Goal: Information Seeking & Learning: Learn about a topic

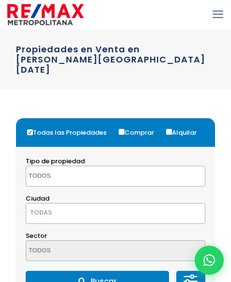
select select
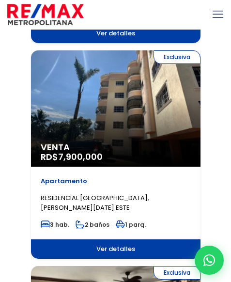
scroll to position [919, 0]
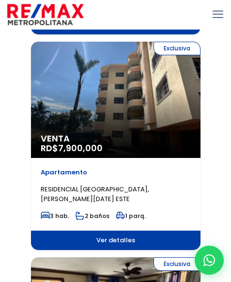
click at [124, 82] on div "Exclusiva Venta RD$ 7,900,000" at bounding box center [115, 100] width 169 height 116
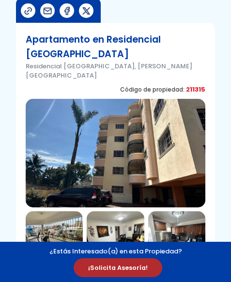
scroll to position [97, 0]
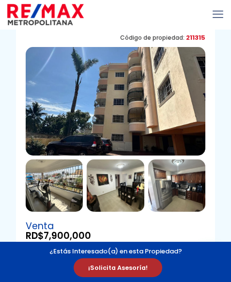
click at [99, 88] on img at bounding box center [116, 101] width 180 height 108
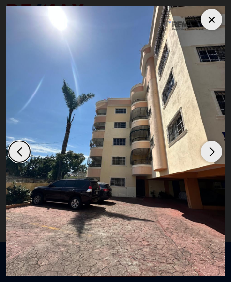
click at [98, 118] on img "1 / 11" at bounding box center [115, 140] width 218 height 269
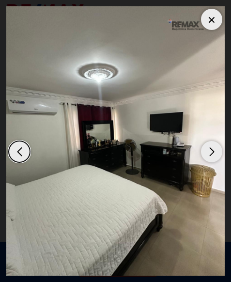
click at [26, 150] on div "Previous slide" at bounding box center [19, 151] width 21 height 21
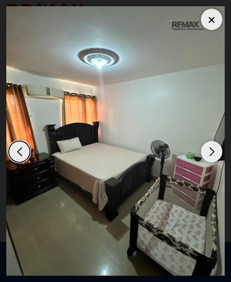
click at [207, 149] on div "Next slide" at bounding box center [211, 151] width 21 height 21
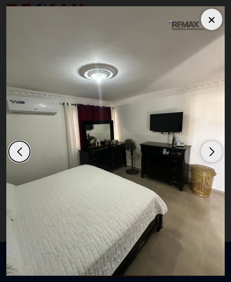
click at [207, 149] on div "Next slide" at bounding box center [211, 151] width 21 height 21
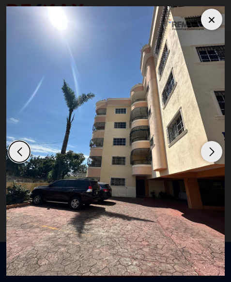
click at [207, 149] on div "Next slide" at bounding box center [211, 151] width 21 height 21
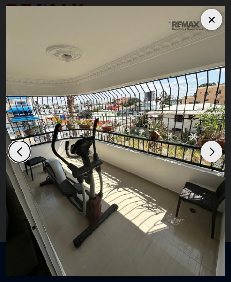
click at [207, 149] on div "Next slide" at bounding box center [211, 151] width 21 height 21
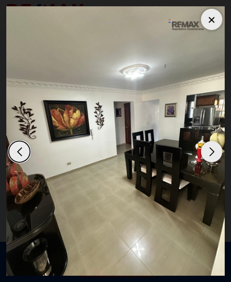
click at [205, 156] on div "Next slide" at bounding box center [211, 151] width 21 height 21
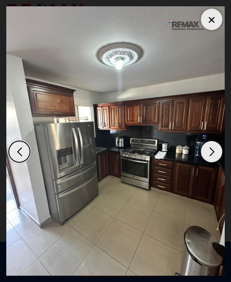
click at [21, 151] on div "Previous slide" at bounding box center [19, 151] width 21 height 21
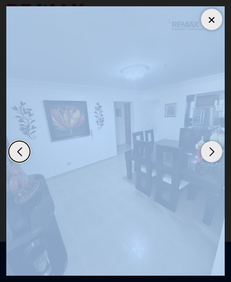
click at [21, 151] on div "Previous slide" at bounding box center [19, 151] width 21 height 21
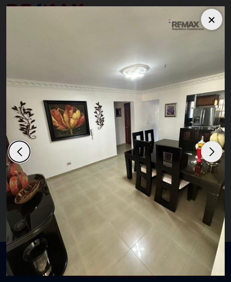
click at [21, 151] on div "Previous slide" at bounding box center [19, 151] width 21 height 21
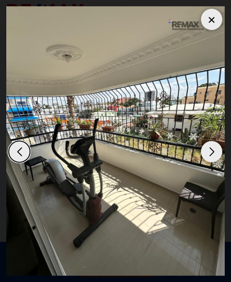
click at [21, 151] on div "Previous slide" at bounding box center [19, 151] width 21 height 21
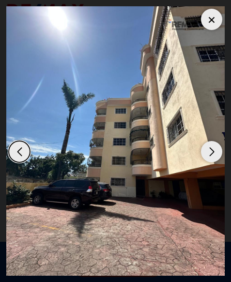
click at [109, 127] on img "1 / 11" at bounding box center [115, 140] width 218 height 269
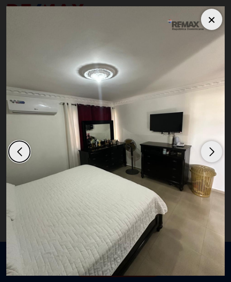
click at [212, 149] on div "Next slide" at bounding box center [211, 151] width 21 height 21
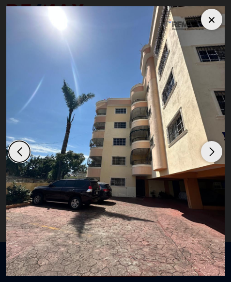
click at [212, 149] on div "Next slide" at bounding box center [211, 151] width 21 height 21
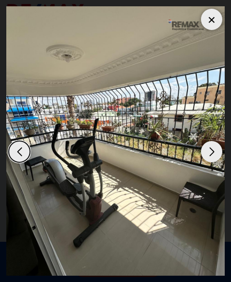
click at [217, 149] on div "Next slide" at bounding box center [211, 151] width 21 height 21
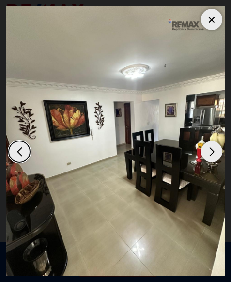
click at [204, 151] on div "Next slide" at bounding box center [211, 151] width 21 height 21
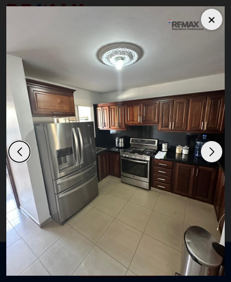
click at [210, 153] on div "Next slide" at bounding box center [211, 151] width 21 height 21
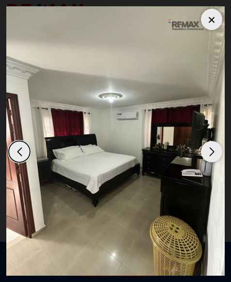
click at [210, 153] on div "Next slide" at bounding box center [211, 151] width 21 height 21
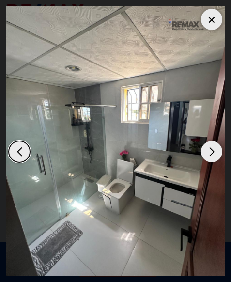
click at [205, 150] on div "Next slide" at bounding box center [211, 151] width 21 height 21
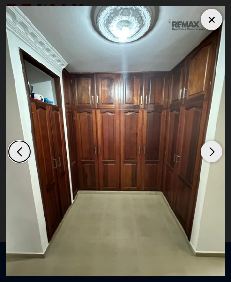
click at [207, 154] on div "Next slide" at bounding box center [211, 151] width 21 height 21
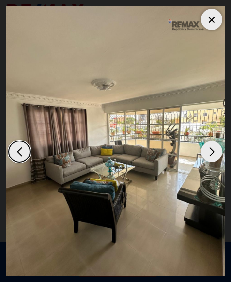
click at [211, 153] on div "Next slide" at bounding box center [211, 151] width 21 height 21
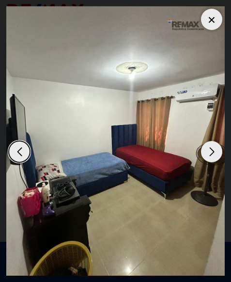
click at [211, 152] on div "Next slide" at bounding box center [211, 151] width 21 height 21
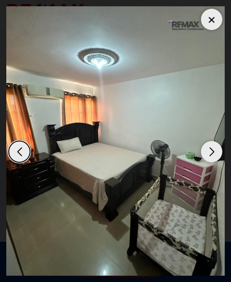
click at [211, 152] on div "Next slide" at bounding box center [211, 151] width 21 height 21
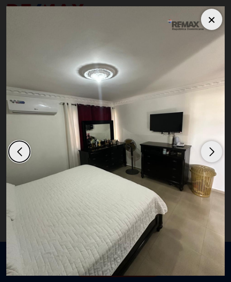
click at [211, 152] on div "Next slide" at bounding box center [211, 151] width 21 height 21
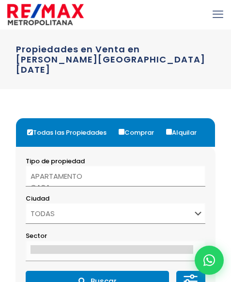
select select
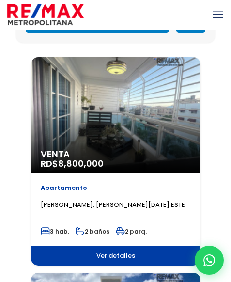
scroll to position [242, 0]
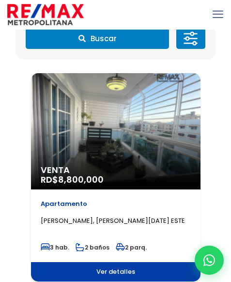
click at [90, 138] on div "Venta RD$ 8,800,000" at bounding box center [115, 131] width 169 height 116
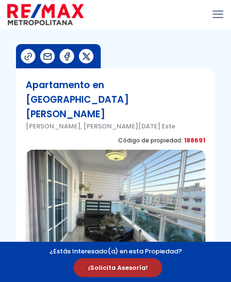
click at [90, 150] on img at bounding box center [116, 204] width 180 height 108
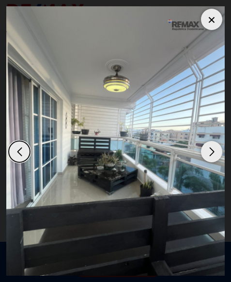
click at [129, 110] on img "1 / 14" at bounding box center [115, 140] width 218 height 269
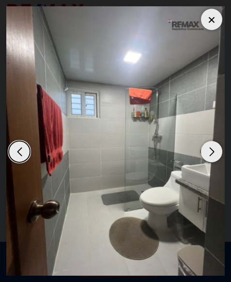
click at [19, 149] on div "Previous slide" at bounding box center [19, 151] width 21 height 21
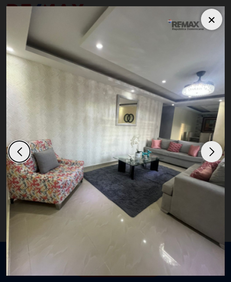
click at [19, 149] on div "Previous slide" at bounding box center [19, 151] width 21 height 21
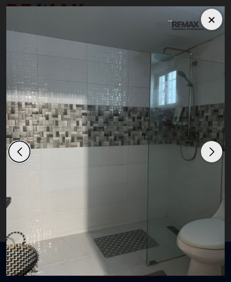
click at [211, 151] on div "Next slide" at bounding box center [211, 151] width 21 height 21
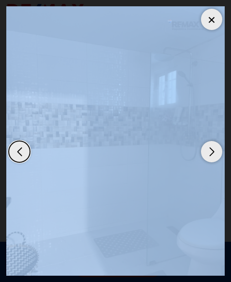
click at [211, 151] on div "Next slide" at bounding box center [211, 151] width 21 height 21
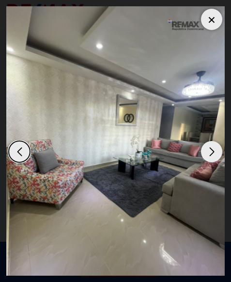
click at [211, 151] on div "Next slide" at bounding box center [211, 151] width 21 height 21
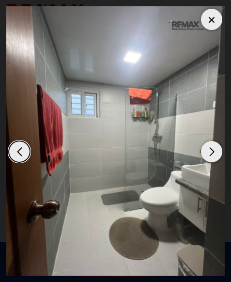
click at [20, 153] on div "Previous slide" at bounding box center [19, 151] width 21 height 21
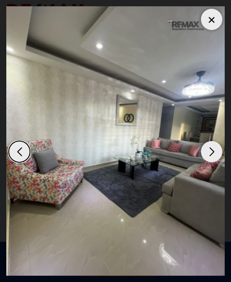
click at [208, 157] on div "Next slide" at bounding box center [211, 151] width 21 height 21
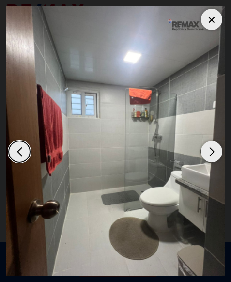
click at [208, 157] on div "Next slide" at bounding box center [211, 151] width 21 height 21
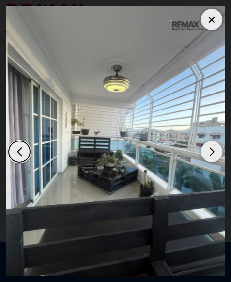
click at [204, 151] on div "Next slide" at bounding box center [211, 151] width 21 height 21
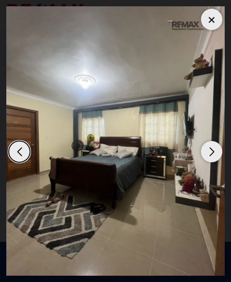
click at [204, 151] on div "Next slide" at bounding box center [211, 151] width 21 height 21
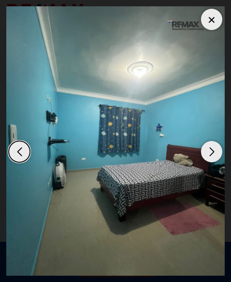
click at [201, 153] on div "Next slide" at bounding box center [211, 151] width 21 height 21
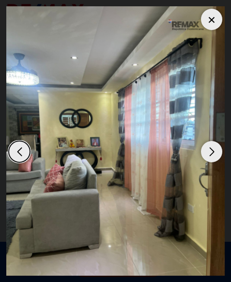
click at [201, 153] on div "Next slide" at bounding box center [211, 151] width 21 height 21
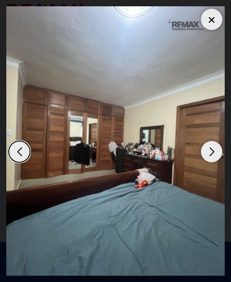
click at [201, 153] on div "Next slide" at bounding box center [211, 151] width 21 height 21
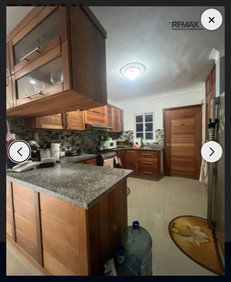
click at [201, 153] on div "Next slide" at bounding box center [211, 151] width 21 height 21
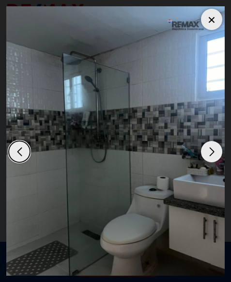
click at [201, 153] on div "Next slide" at bounding box center [211, 151] width 21 height 21
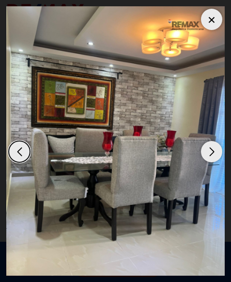
click at [201, 153] on div "Next slide" at bounding box center [211, 151] width 21 height 21
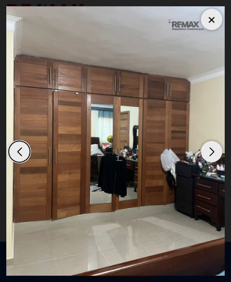
click at [201, 153] on div "Next slide" at bounding box center [211, 151] width 21 height 21
